Goal: Information Seeking & Learning: Learn about a topic

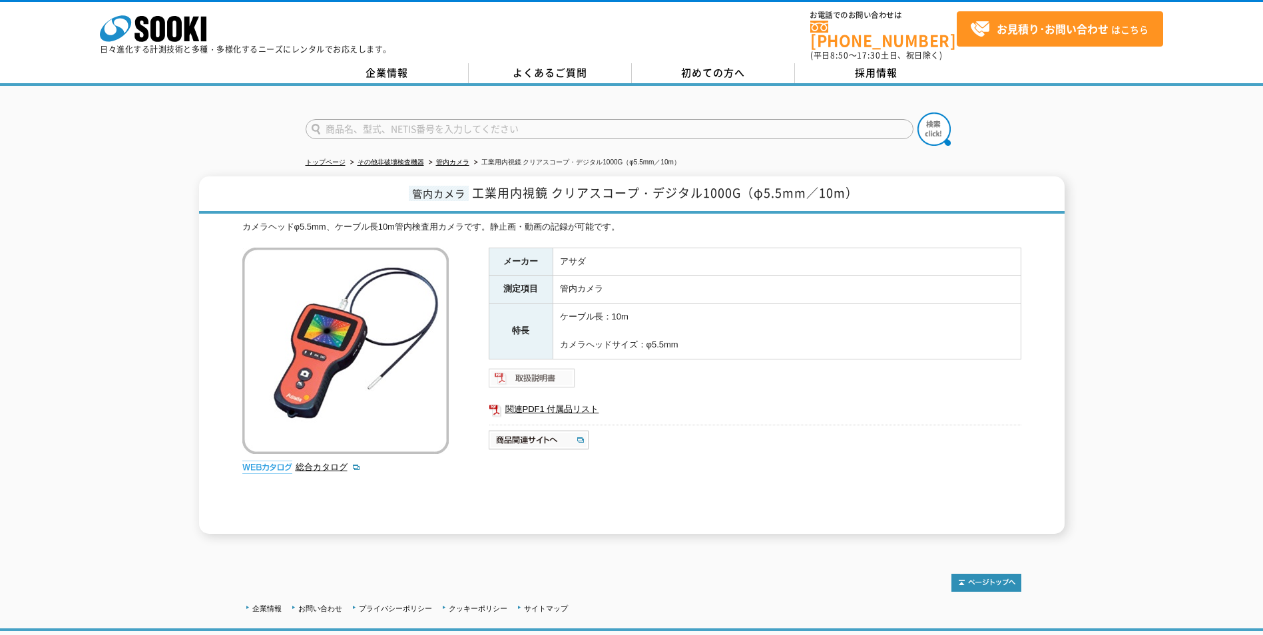
click at [561, 374] on img at bounding box center [532, 378] width 87 height 21
click at [608, 508] on div "メーカー アサダ 測定項目 管内カメラ 特長 [PERSON_NAME]長：10m カメラヘッドサイズ：φ5.5mm 関連PDF1 付属品リスト" at bounding box center [755, 391] width 533 height 286
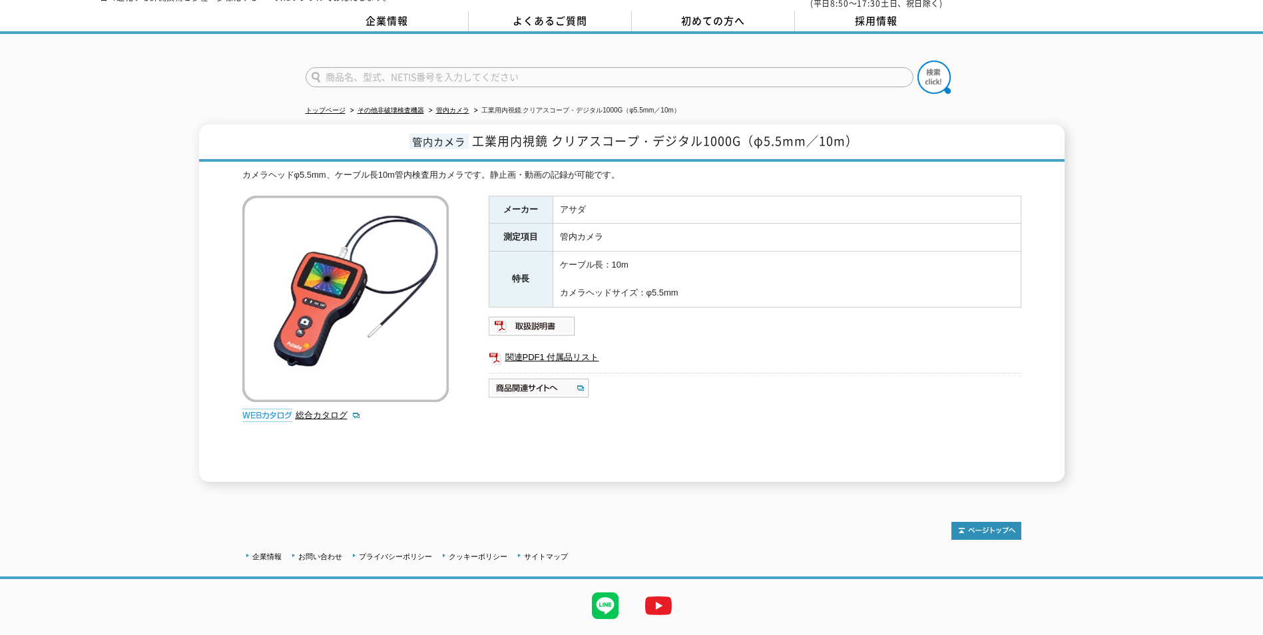
scroll to position [80, 0]
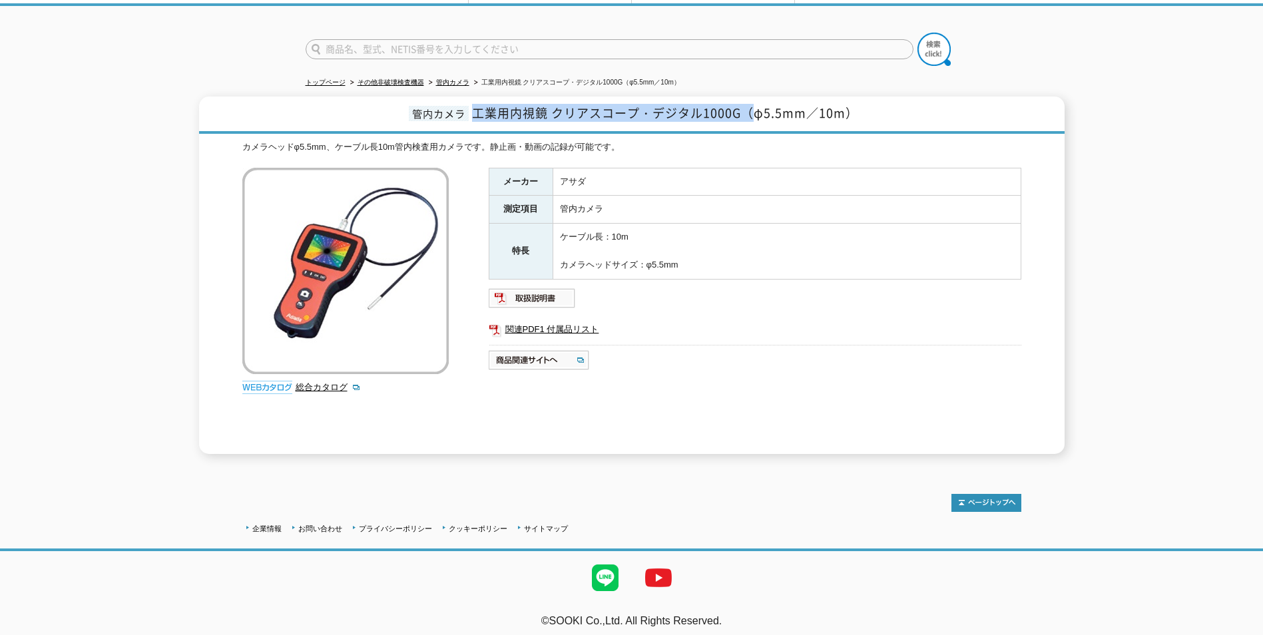
drag, startPoint x: 475, startPoint y: 110, endPoint x: 749, endPoint y: 111, distance: 273.7
click at [749, 111] on span "工業用内視鏡 クリアスコープ・デジタル1000G（φ5.5mm／10m）" at bounding box center [665, 113] width 386 height 18
drag, startPoint x: 749, startPoint y: 111, endPoint x: 750, endPoint y: 139, distance: 28.0
click at [750, 141] on div "カメラヘッドφ5.5mm、ケーブル長10m管内検査用カメラです。静止画・動画の記録が可能です。" at bounding box center [631, 148] width 779 height 14
click at [350, 467] on div "企業情報 お問い合わせ プライバシーポリシー クッキーポリシー サイトマップ ©SOOKI Co.,Ltd. All Rights Reserved. テスト…" at bounding box center [631, 554] width 1263 height 175
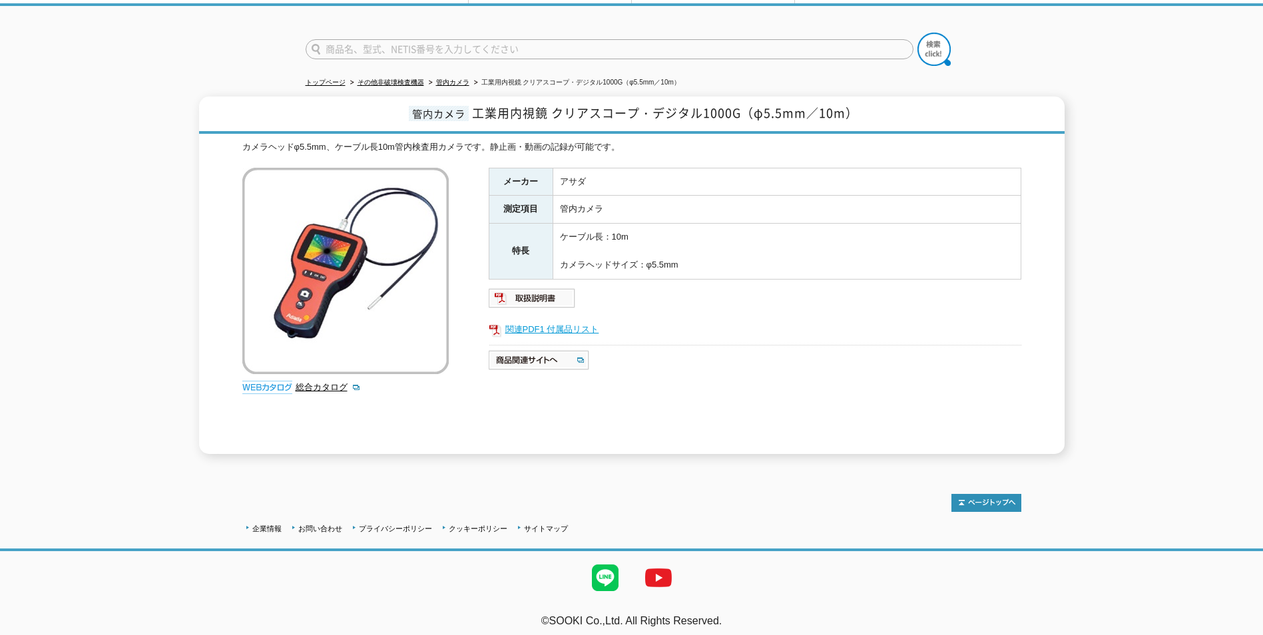
click at [524, 328] on link "関連PDF1 付属品リスト" at bounding box center [755, 329] width 533 height 17
click at [260, 558] on ul at bounding box center [631, 577] width 1263 height 53
drag, startPoint x: 552, startPoint y: 103, endPoint x: 637, endPoint y: 103, distance: 84.6
click at [637, 104] on span "工業用内視鏡 クリアスコープ・デジタル1000G（φ5.5mm／10m）" at bounding box center [665, 113] width 386 height 18
copy span "クリアスコープ"
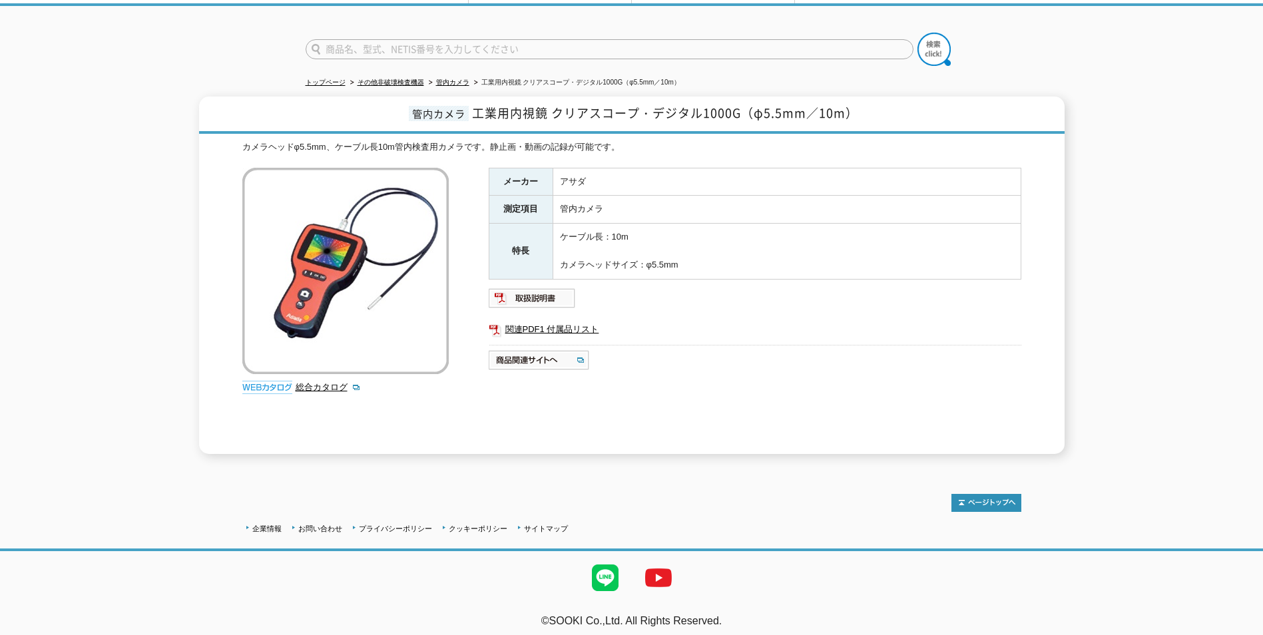
click at [289, 453] on div "トップページ その他非破壊検査機器 管内カメラ 工業用内視鏡 クリアスコープ・デジタル1000G（φ5.5mm／10m） 管内カメラ 工業用内視鏡 クリアスコ…" at bounding box center [631, 236] width 1263 height 461
